Goal: Transaction & Acquisition: Download file/media

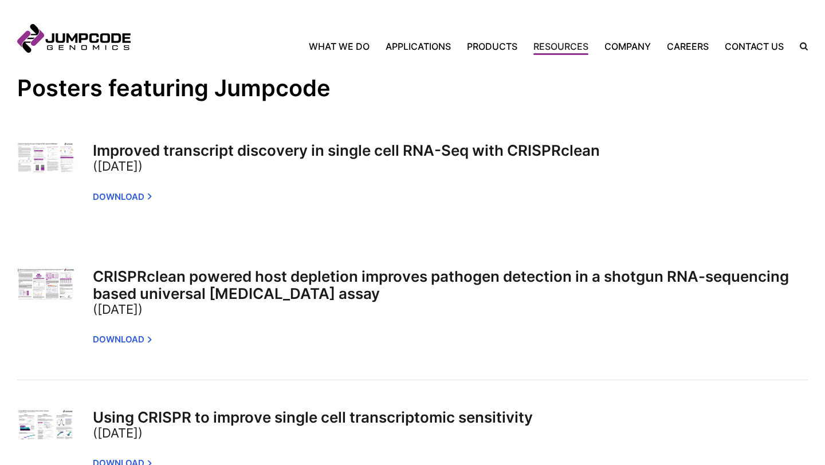
scroll to position [779, 0]
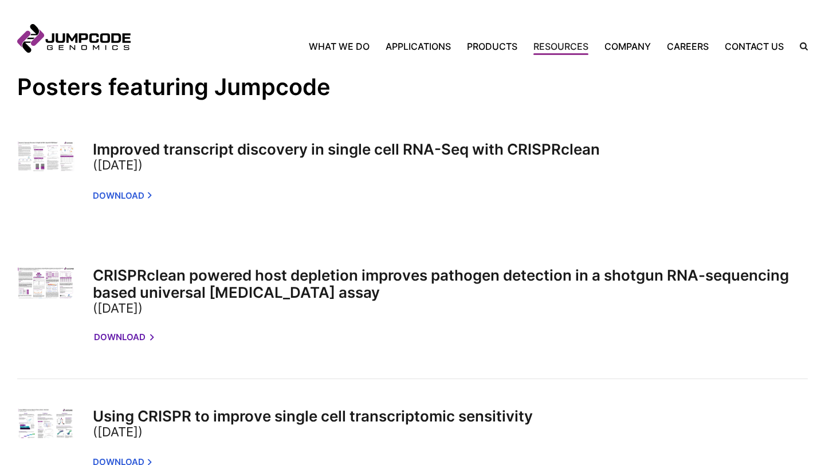
click at [133, 326] on link "Download" at bounding box center [123, 337] width 59 height 23
click at [123, 183] on link "Download" at bounding box center [123, 194] width 59 height 23
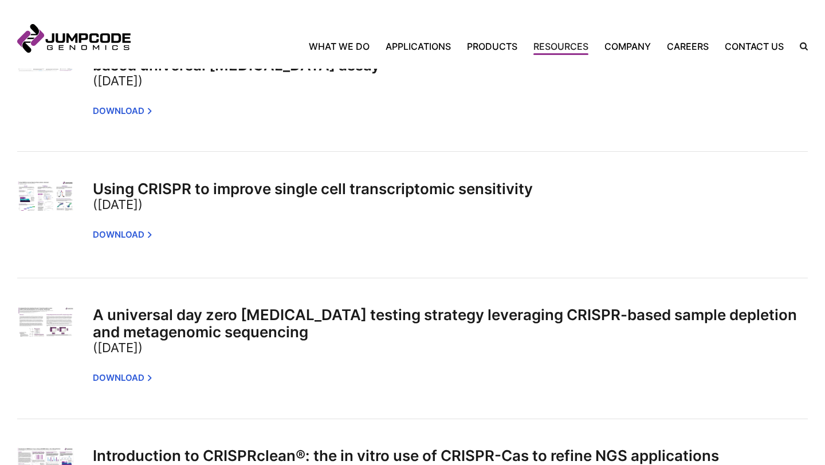
scroll to position [1008, 0]
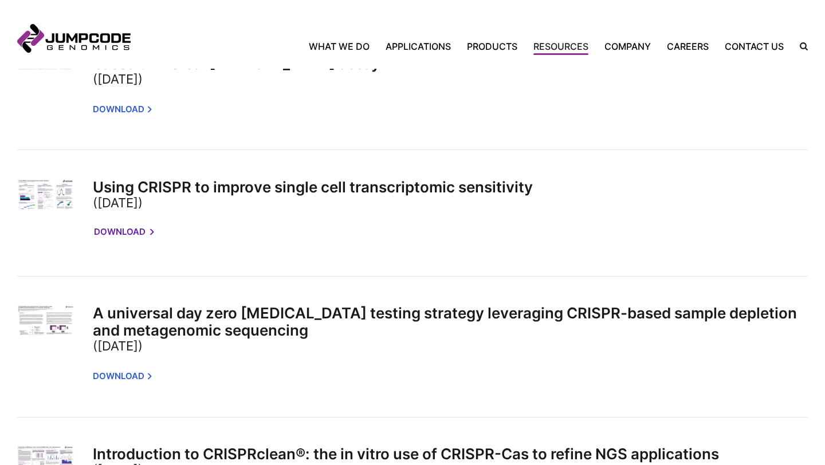
click at [132, 221] on link "Download" at bounding box center [123, 232] width 59 height 23
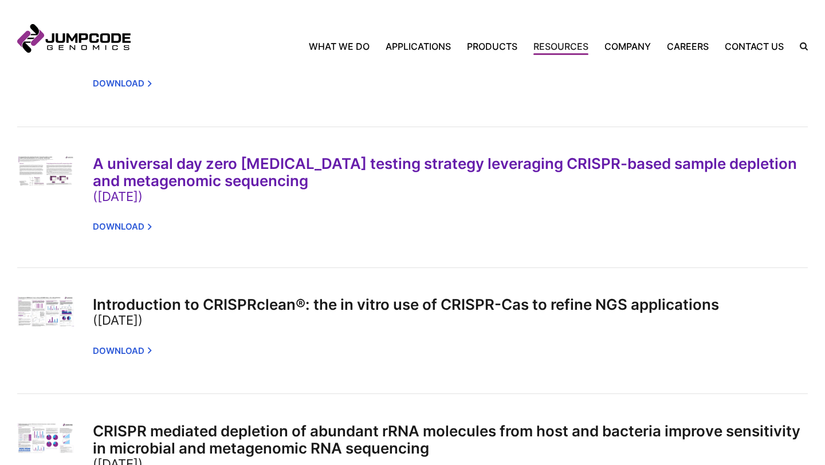
scroll to position [1166, 0]
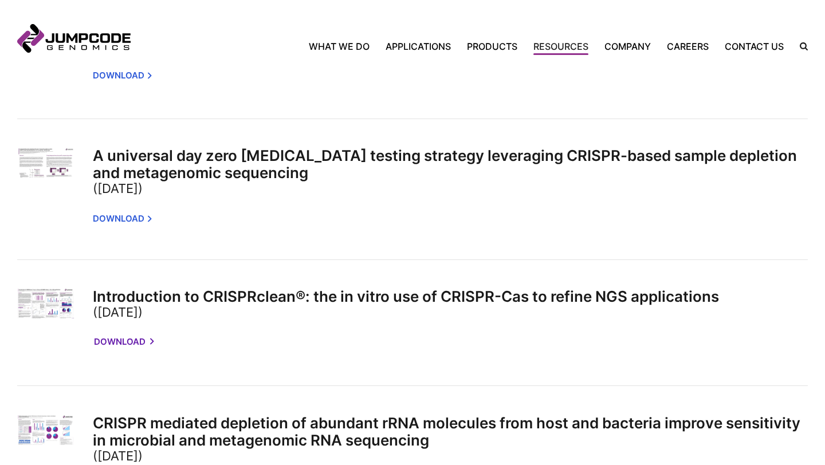
click at [136, 331] on link "Download" at bounding box center [123, 342] width 59 height 23
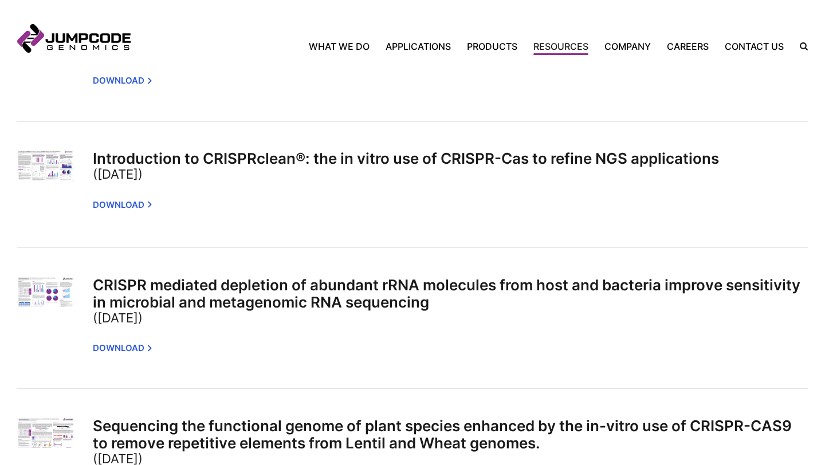
scroll to position [1314, 0]
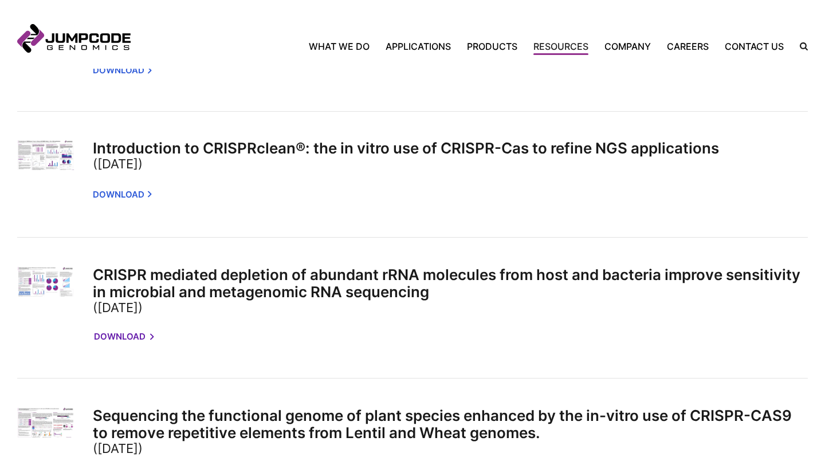
click at [126, 325] on link "Download" at bounding box center [123, 336] width 59 height 23
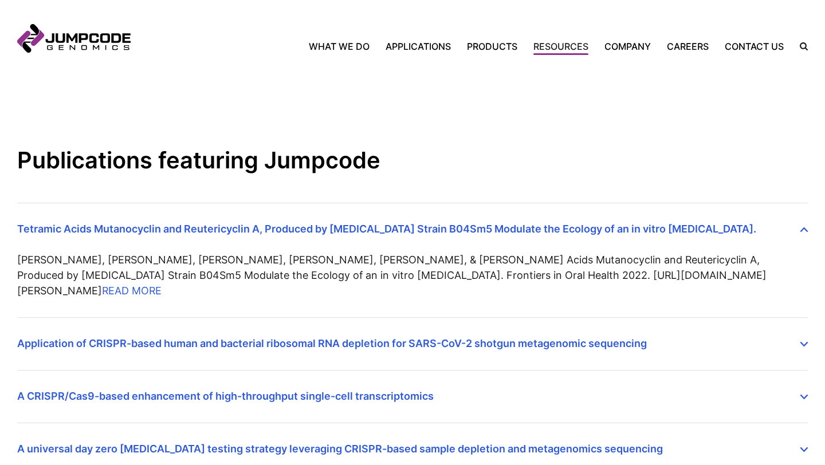
scroll to position [194, 0]
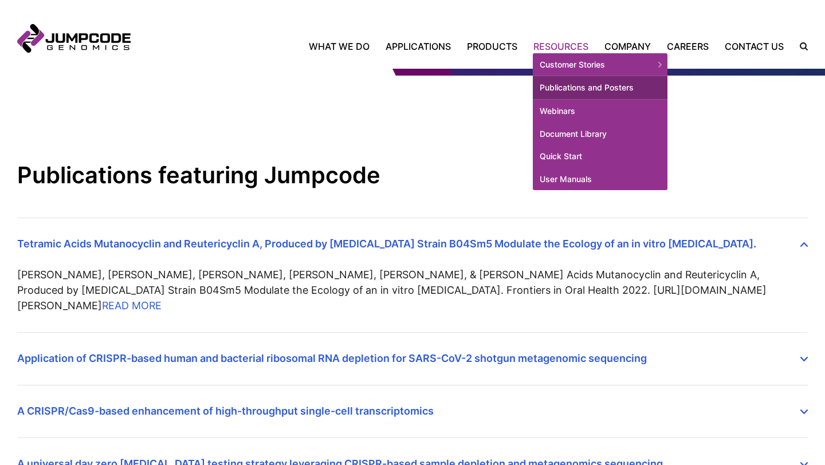
click at [563, 42] on link "Resources" at bounding box center [560, 47] width 71 height 14
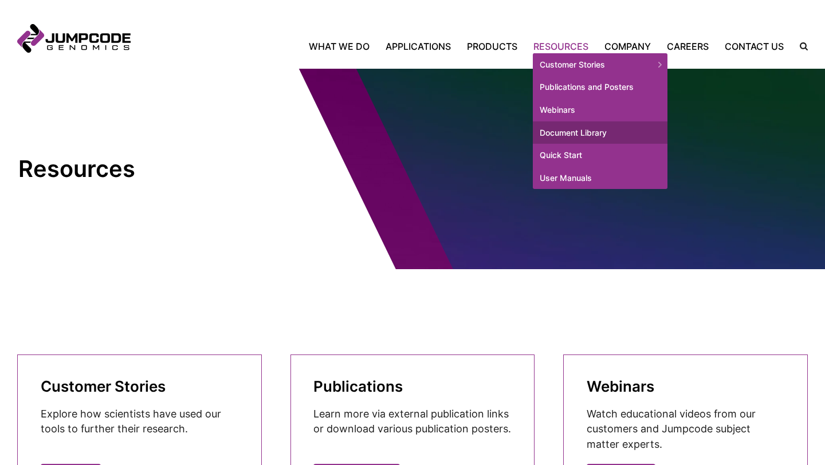
click at [567, 133] on link "Document Library" at bounding box center [600, 132] width 135 height 23
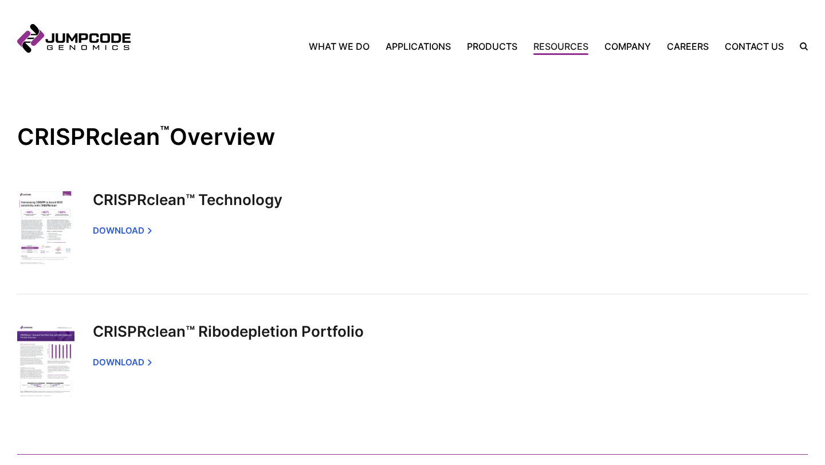
scroll to position [437, 0]
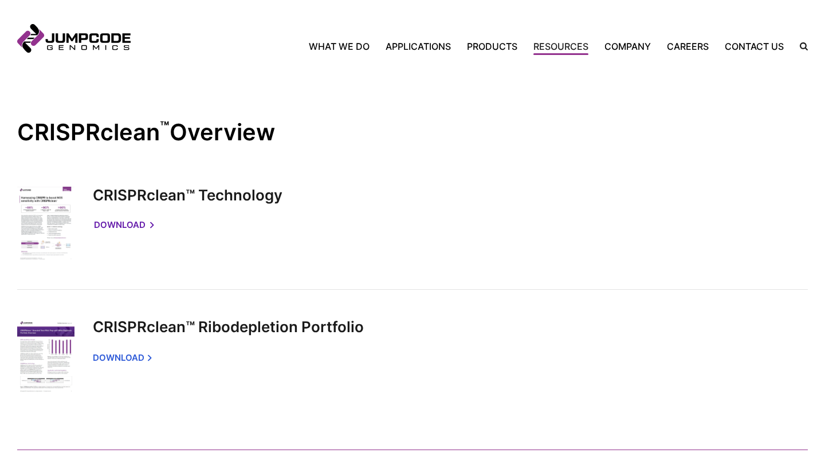
click at [134, 223] on link "Download" at bounding box center [123, 225] width 59 height 23
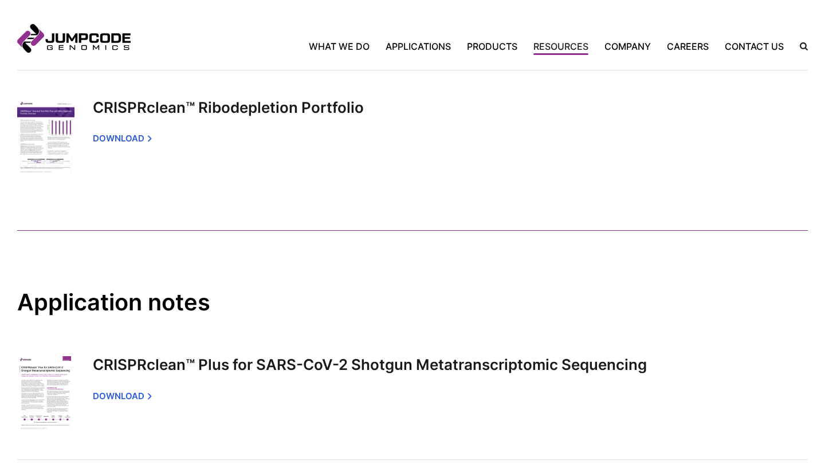
scroll to position [658, 0]
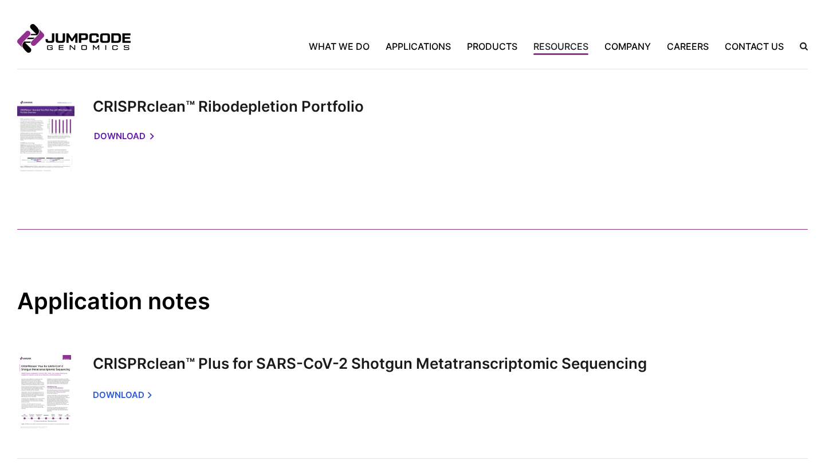
click at [128, 136] on link "Download" at bounding box center [123, 136] width 59 height 23
